Goal: Entertainment & Leisure: Browse casually

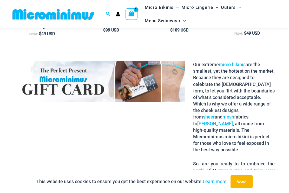
scroll to position [619, 0]
click at [241, 61] on link "micro bikinis" at bounding box center [232, 63] width 27 height 5
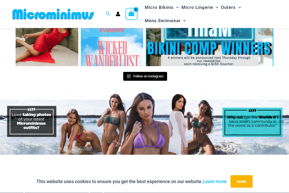
scroll to position [2006, 0]
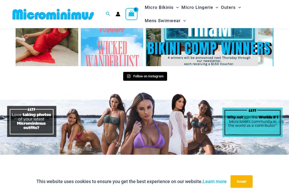
click at [147, 72] on link "Follow on Instagram" at bounding box center [145, 76] width 44 height 9
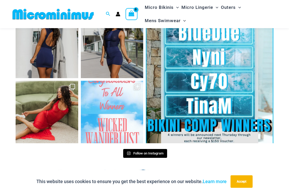
scroll to position [1930, 0]
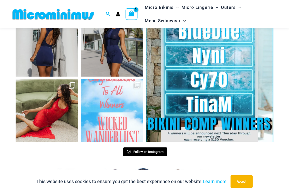
click at [219, 64] on link "Open" at bounding box center [210, 78] width 128 height 128
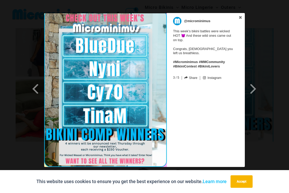
click at [254, 87] on span at bounding box center [253, 89] width 9 height 12
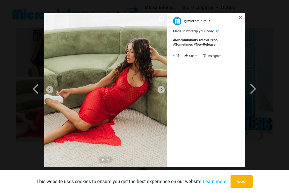
click at [254, 90] on span at bounding box center [253, 89] width 9 height 12
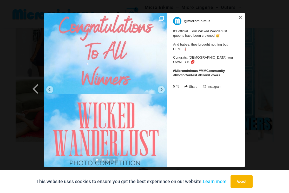
click at [158, 86] on img at bounding box center [105, 90] width 123 height 154
click at [160, 88] on icon at bounding box center [162, 89] width 4 height 4
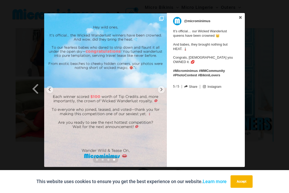
click at [156, 89] on img at bounding box center [105, 90] width 123 height 154
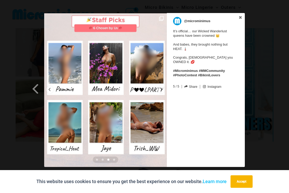
click at [242, 16] on link at bounding box center [240, 17] width 9 height 9
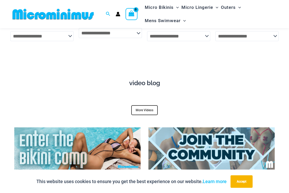
scroll to position [1645, 0]
click at [147, 105] on link "More Videos" at bounding box center [144, 110] width 27 height 10
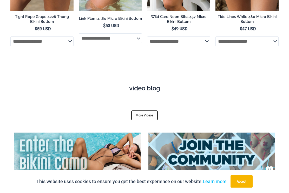
scroll to position [1660, 0]
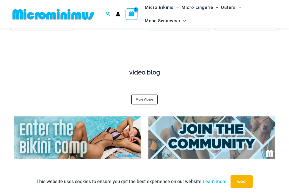
click at [147, 69] on h4 "video blog" at bounding box center [144, 73] width 260 height 8
click at [142, 69] on h4 "video blog" at bounding box center [144, 73] width 260 height 8
click at [143, 69] on h4 "video blog" at bounding box center [144, 73] width 260 height 8
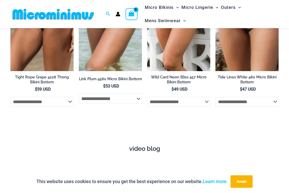
scroll to position [1602, 0]
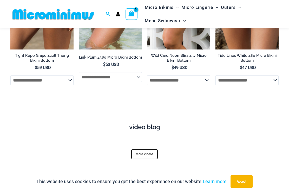
click at [143, 123] on h4 "video blog" at bounding box center [144, 127] width 260 height 8
click at [142, 123] on h4 "video blog" at bounding box center [144, 127] width 260 height 8
click at [144, 123] on h4 "video blog" at bounding box center [144, 127] width 260 height 8
click at [145, 149] on link "More Videos" at bounding box center [144, 154] width 27 height 10
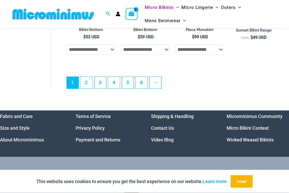
scroll to position [1164, 0]
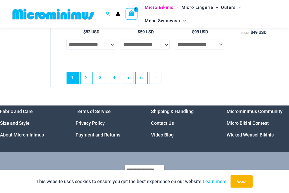
click at [88, 72] on link "2" at bounding box center [87, 78] width 12 height 12
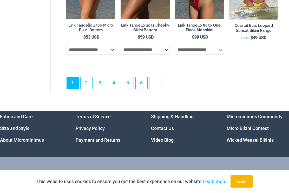
scroll to position [1178, 0]
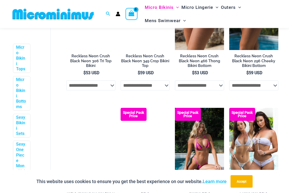
scroll to position [605, 0]
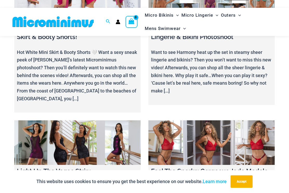
scroll to position [4702, 0]
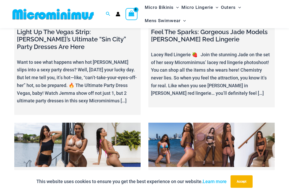
scroll to position [4839, 0]
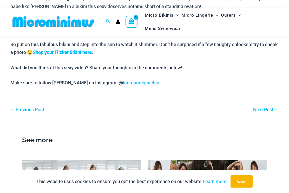
scroll to position [331, 0]
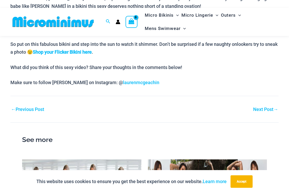
click at [123, 82] on link "laurenmcgeachin" at bounding box center [141, 82] width 36 height 5
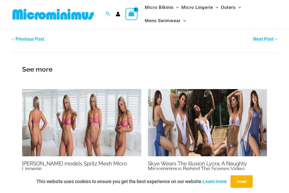
scroll to position [402, 0]
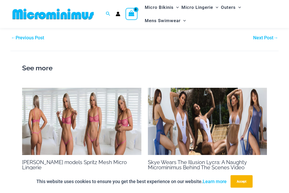
click at [31, 66] on h2 "See more" at bounding box center [144, 68] width 245 height 11
click at [36, 63] on h2 "See more" at bounding box center [144, 68] width 245 height 11
click at [39, 65] on h2 "See more" at bounding box center [144, 68] width 245 height 11
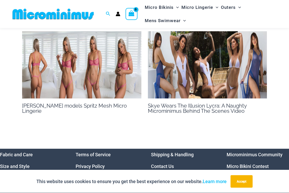
scroll to position [459, 0]
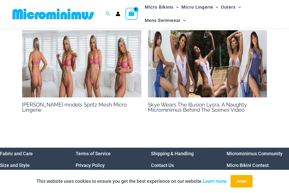
click at [244, 75] on img at bounding box center [207, 63] width 119 height 67
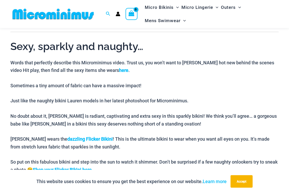
scroll to position [212, 0]
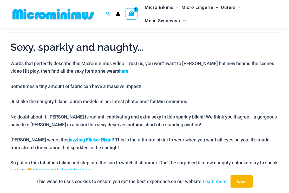
click at [126, 70] on b "here" at bounding box center [123, 70] width 9 height 5
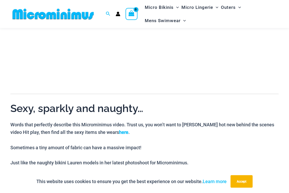
scroll to position [144, 0]
